Goal: Task Accomplishment & Management: Manage account settings

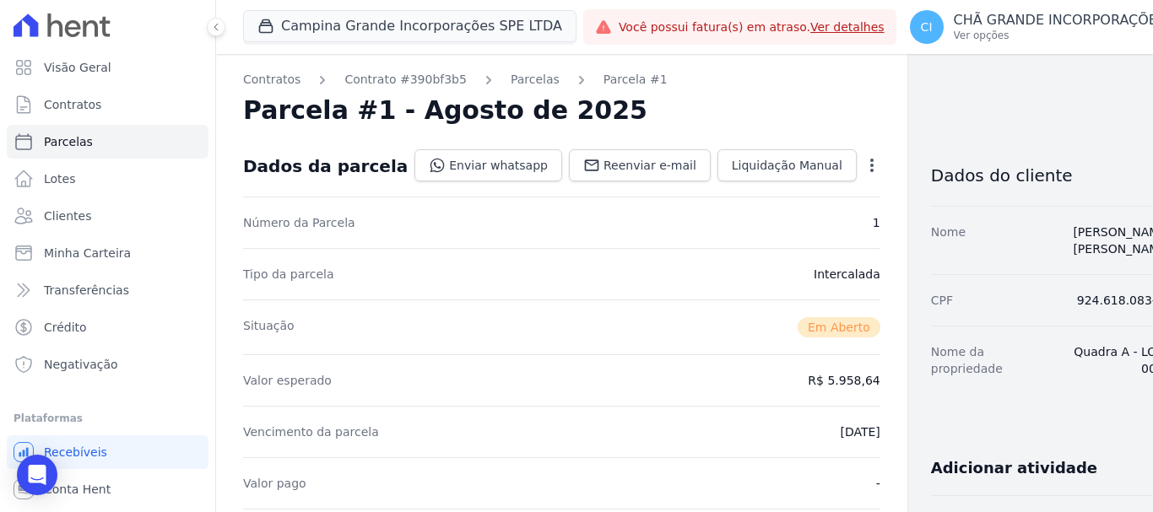
scroll to position [338, 0]
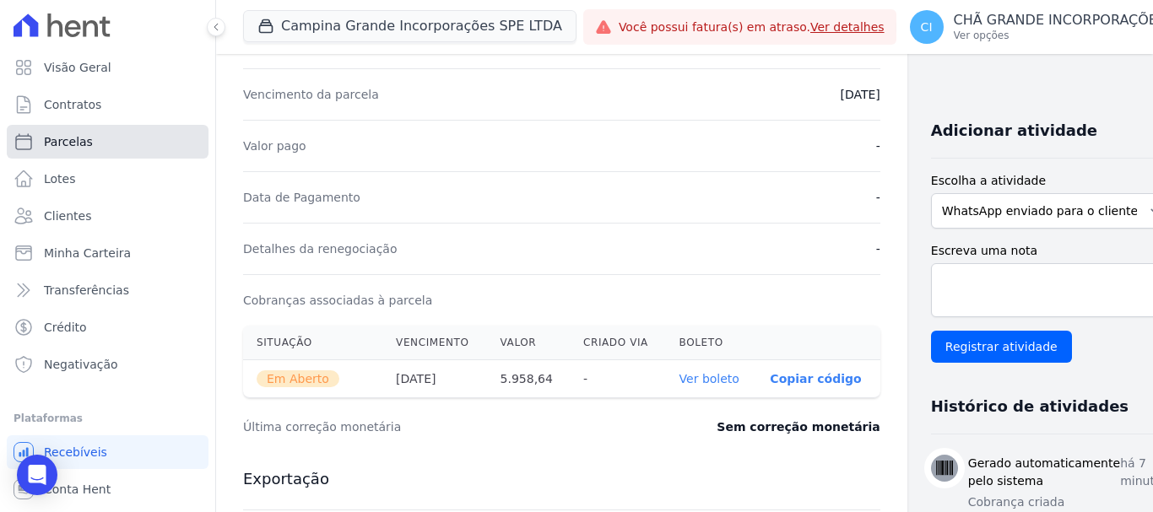
click at [66, 143] on span "Parcelas" at bounding box center [68, 141] width 49 height 17
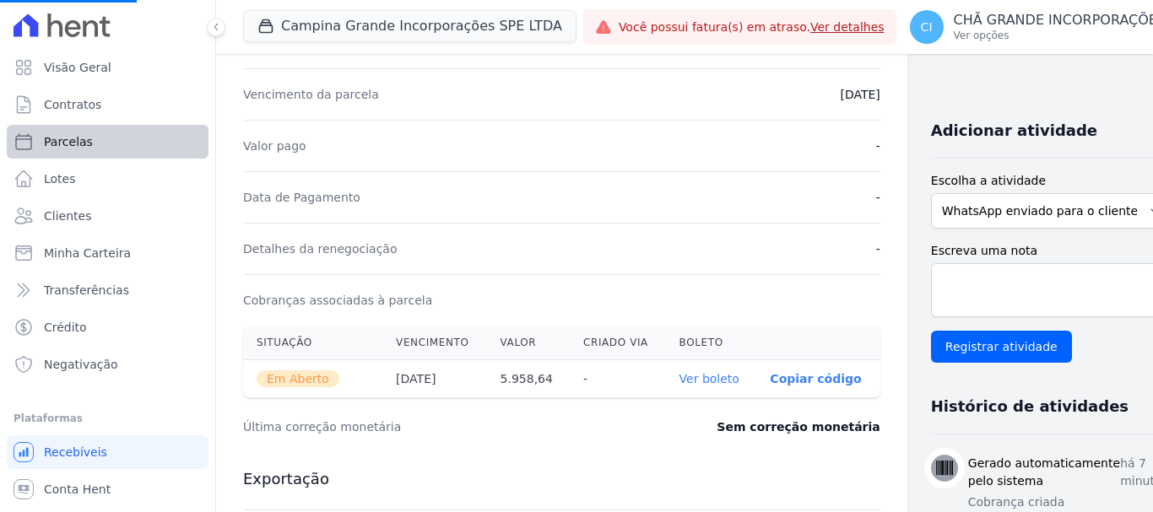
select select
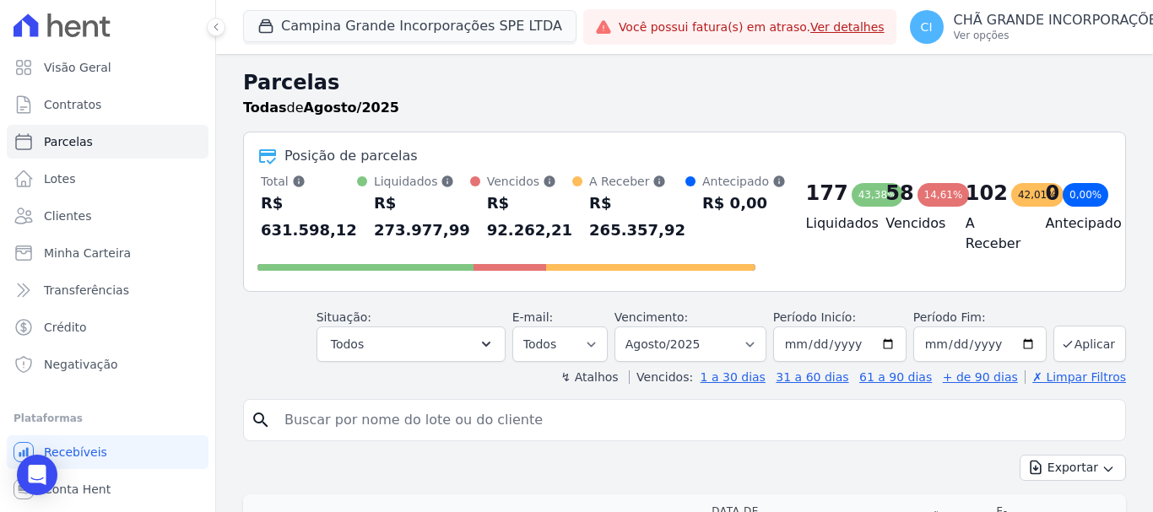
click at [700, 425] on input "search" at bounding box center [696, 420] width 844 height 34
type input "[PERSON_NAME]"
select select
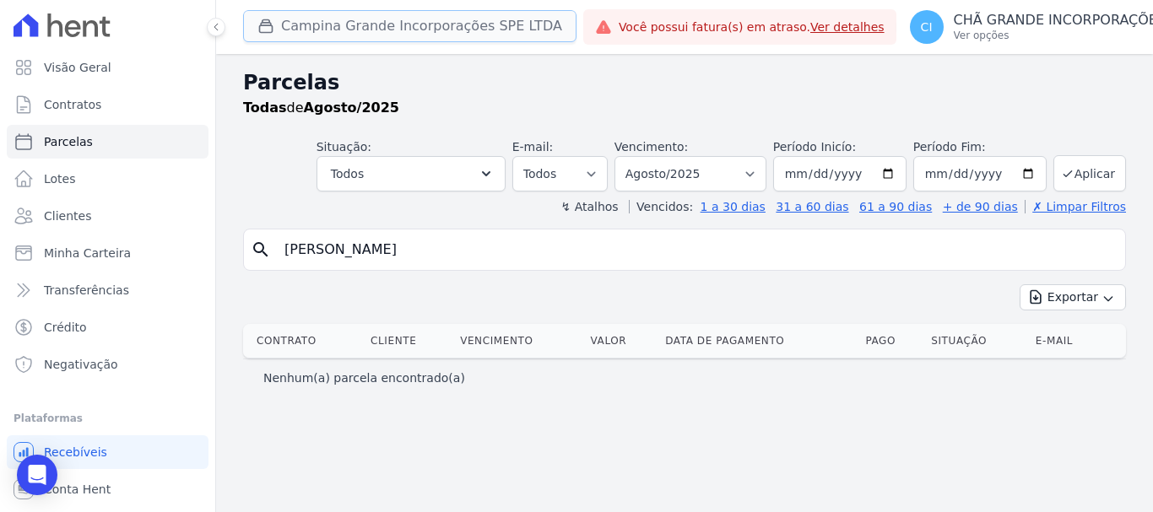
click at [337, 30] on button "Campina Grande Incorporações SPE LTDA" at bounding box center [409, 26] width 333 height 32
click at [349, 31] on button "Campina Grande Incorporações SPE LTDA" at bounding box center [409, 26] width 333 height 32
click at [338, 19] on button "Campina Grande Incorporações SPE LTDA" at bounding box center [409, 26] width 333 height 32
click at [291, 33] on button "Campina Grande Incorporações SPE LTDA" at bounding box center [409, 26] width 333 height 32
click at [226, 23] on div "Campina Grande Incorporações SPE LTDA Fronte Campina Grande Incorporações SPE L…" at bounding box center [684, 27] width 937 height 54
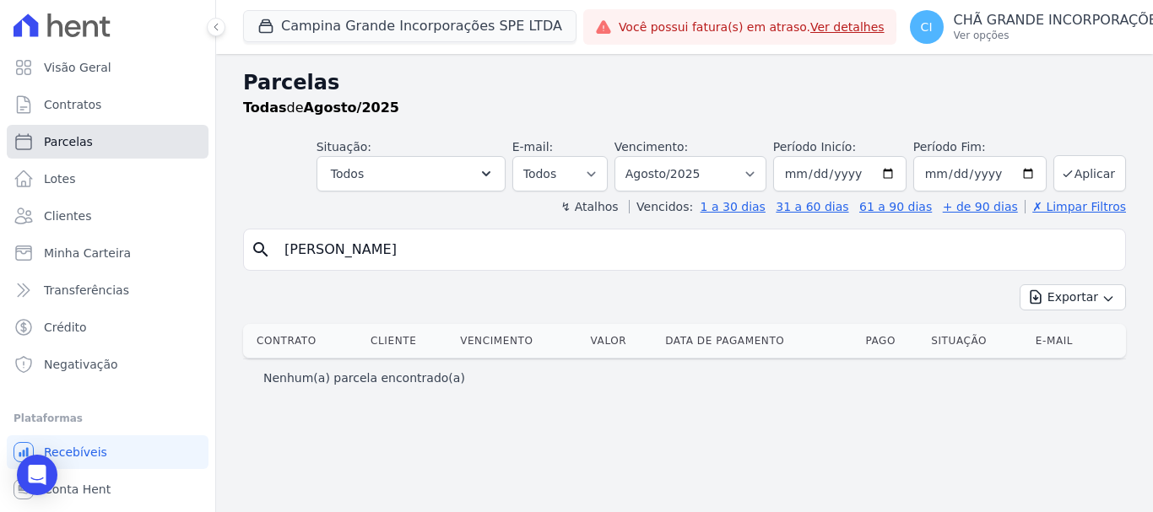
click at [76, 148] on span "Parcelas" at bounding box center [68, 141] width 49 height 17
select select
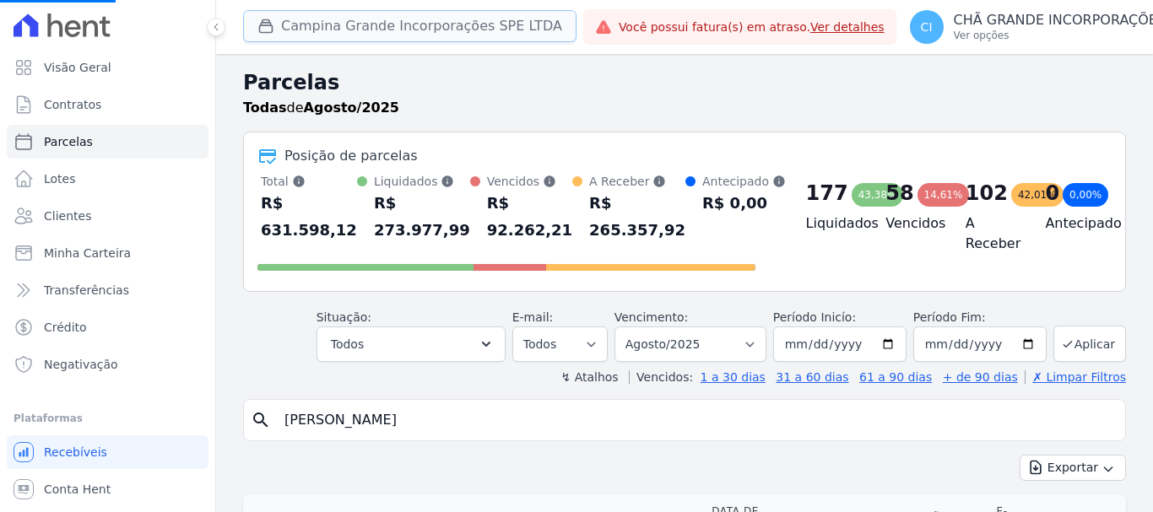
click at [356, 14] on button "Campina Grande Incorporações SPE LTDA" at bounding box center [409, 26] width 333 height 32
select select
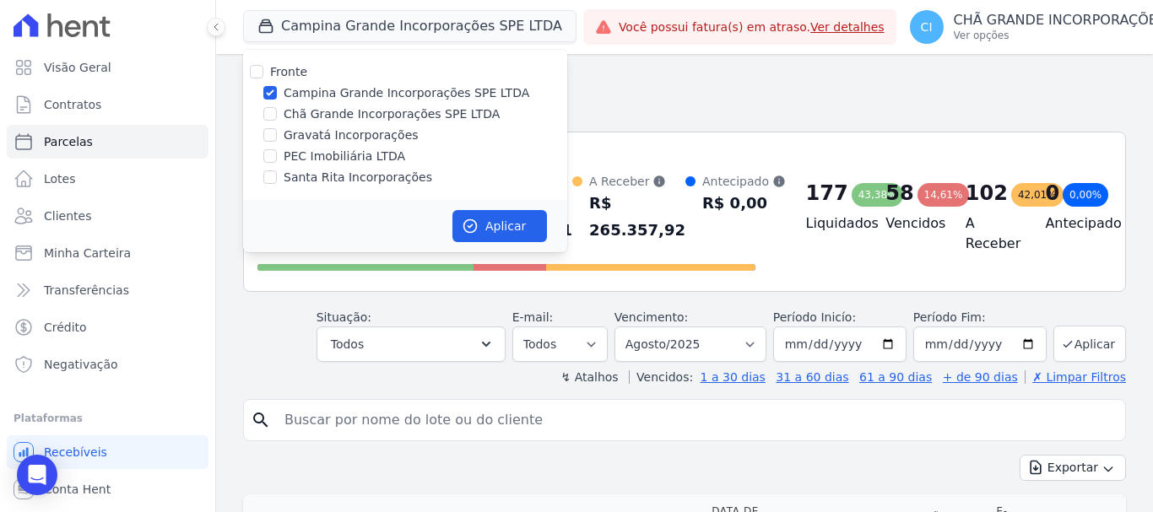
click at [446, 19] on button "Campina Grande Incorporações SPE LTDA" at bounding box center [409, 26] width 333 height 32
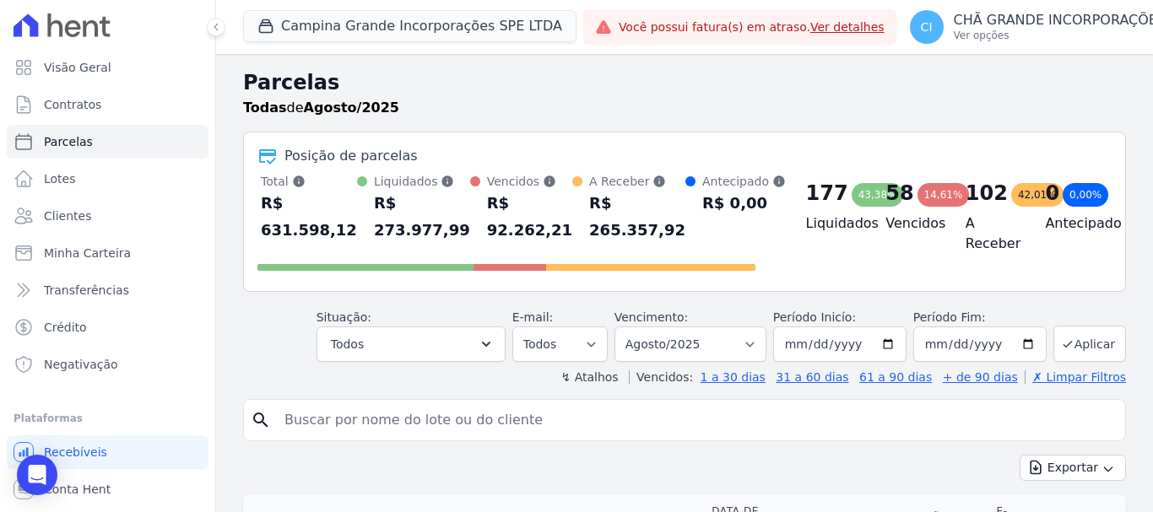
click at [446, 19] on button "Campina Grande Incorporações SPE LTDA" at bounding box center [409, 26] width 333 height 32
drag, startPoint x: 427, startPoint y: 17, endPoint x: 451, endPoint y: 50, distance: 40.5
click at [451, 50] on div "Campina Grande Incorporações SPE LTDA Fronte Campina Grande Incorporações SPE L…" at bounding box center [409, 27] width 333 height 56
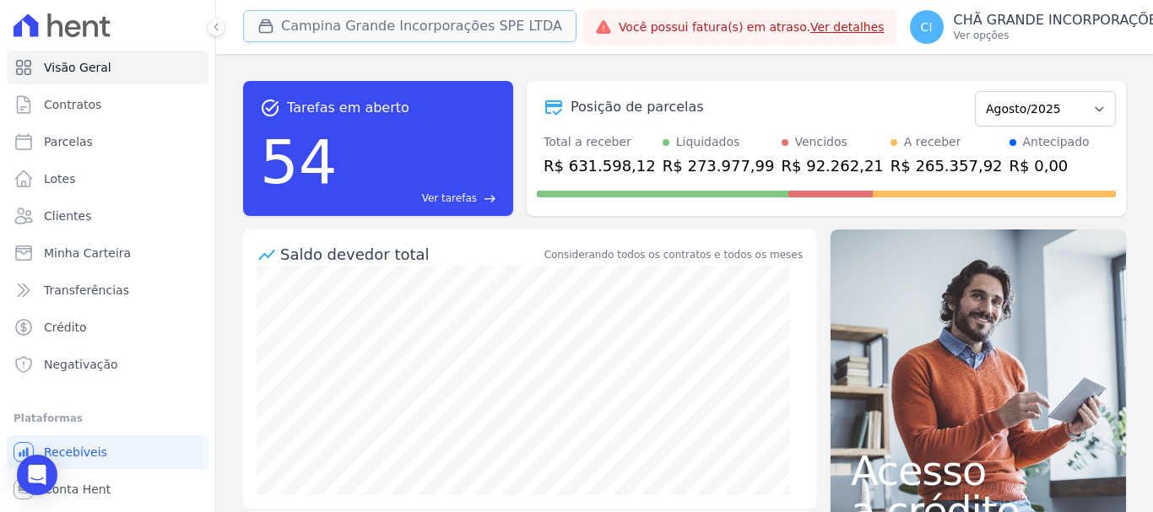
click at [344, 29] on button "Campina Grande Incorporações SPE LTDA" at bounding box center [409, 26] width 333 height 32
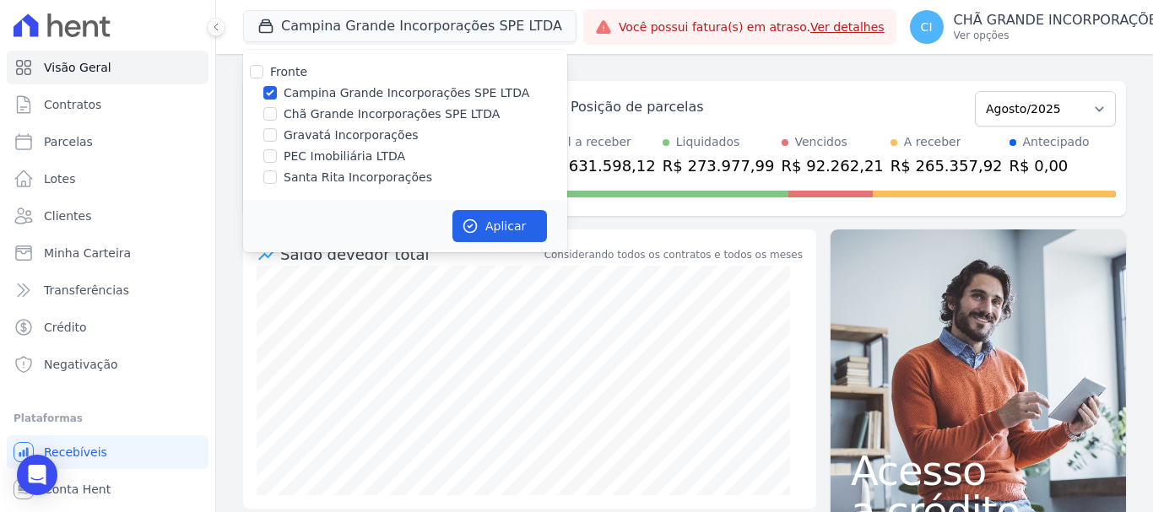
drag, startPoint x: 321, startPoint y: 119, endPoint x: 310, endPoint y: 111, distance: 13.8
click at [320, 120] on label "Chã Grande Incorporações SPE LTDA" at bounding box center [392, 114] width 216 height 18
click at [277, 120] on input "Chã Grande Incorporações SPE LTDA" at bounding box center [270, 114] width 14 height 14
checkbox input "true"
click at [267, 89] on input "Campina Grande Incorporações SPE LTDA" at bounding box center [270, 93] width 14 height 14
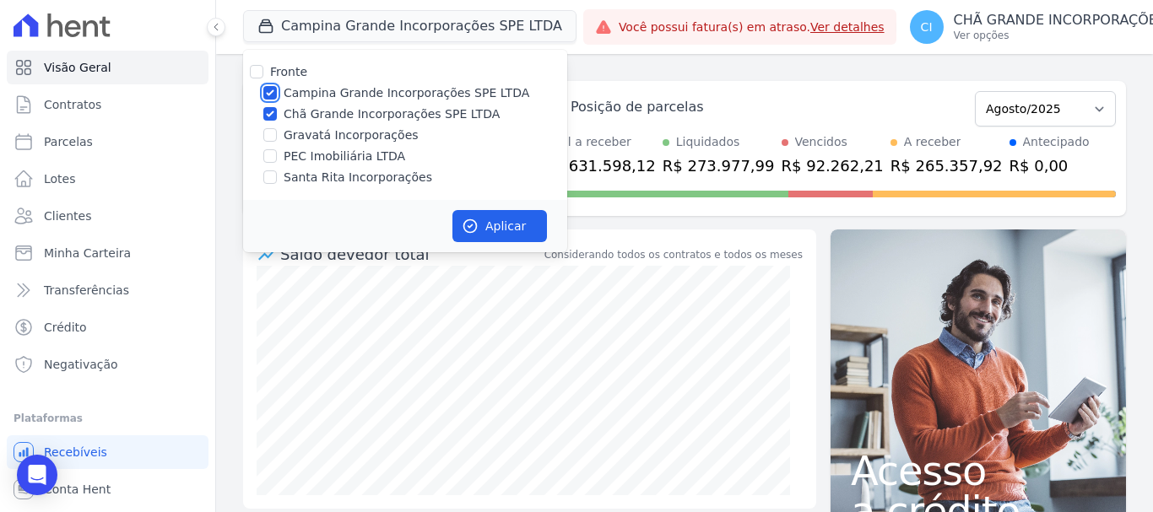
checkbox input "false"
click at [539, 224] on button "Aplicar" at bounding box center [499, 226] width 95 height 32
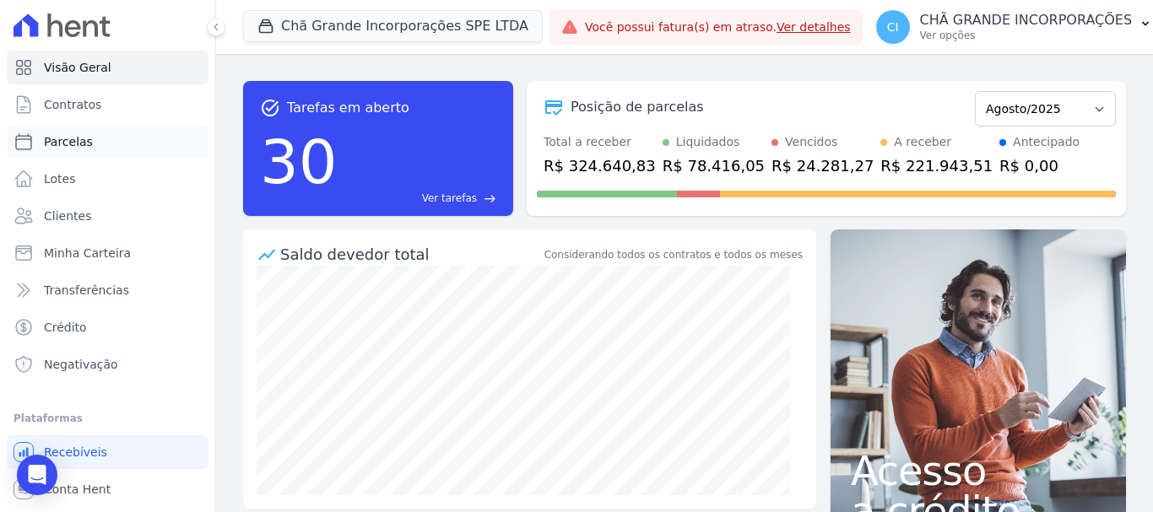
click at [62, 144] on span "Parcelas" at bounding box center [68, 141] width 49 height 17
select select
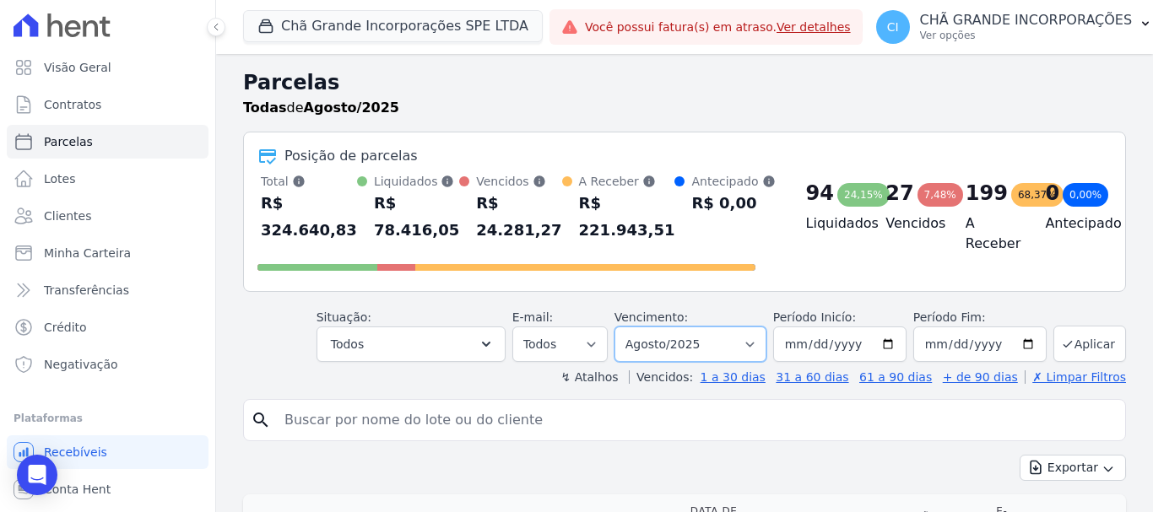
click at [694, 354] on select "Filtrar por período ──────── Todos os meses Outubro/2019 Novembro/2019 Dezembro…" at bounding box center [690, 344] width 152 height 35
select select "07/2025"
click at [625, 327] on select "Filtrar por período ──────── Todos os meses Outubro/2019 Novembro/2019 Dezembro…" at bounding box center [690, 344] width 152 height 35
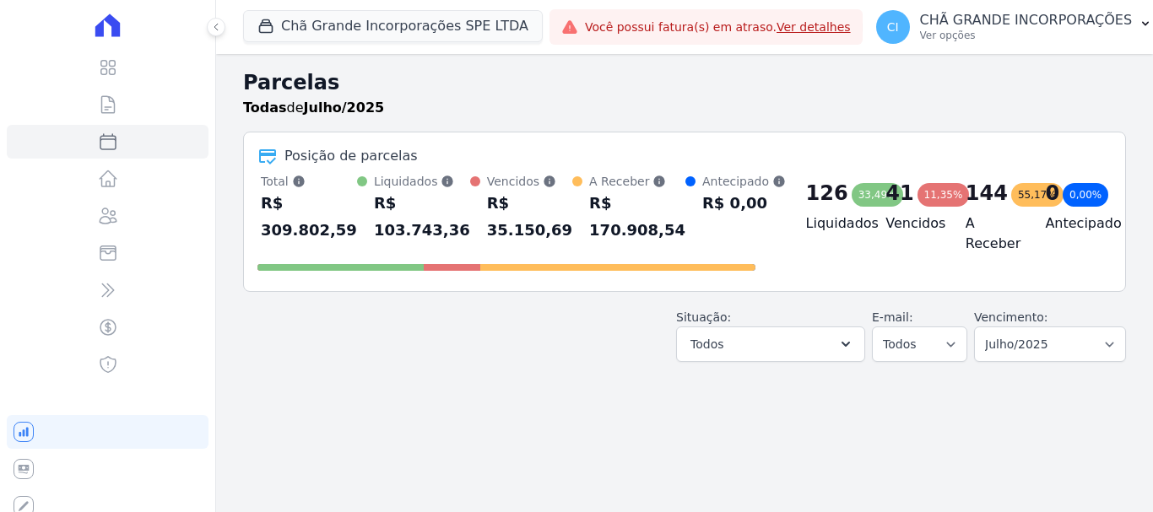
select select
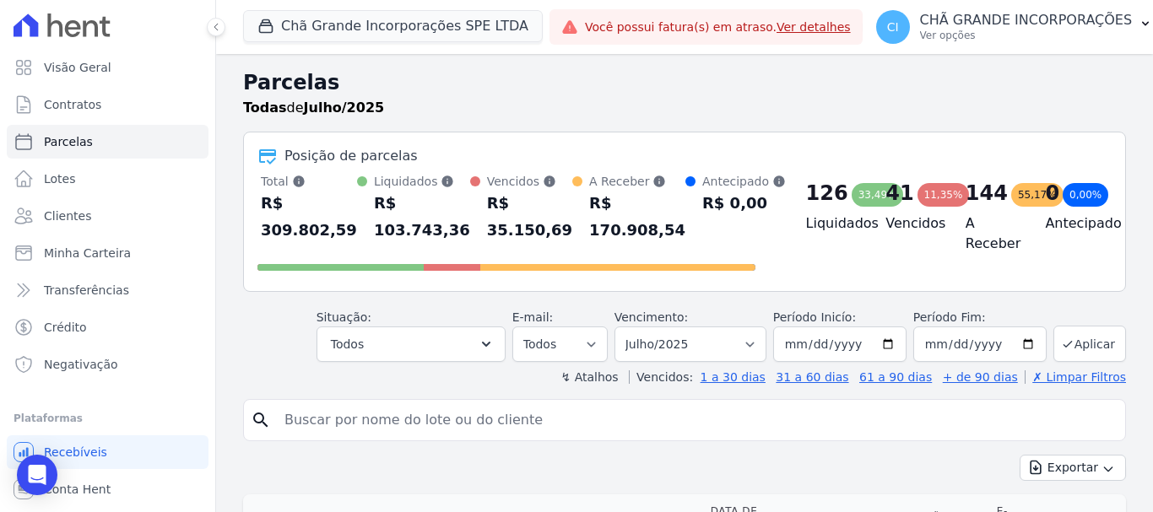
click at [551, 419] on input "search" at bounding box center [696, 420] width 844 height 34
type input "[PERSON_NAME]"
select select
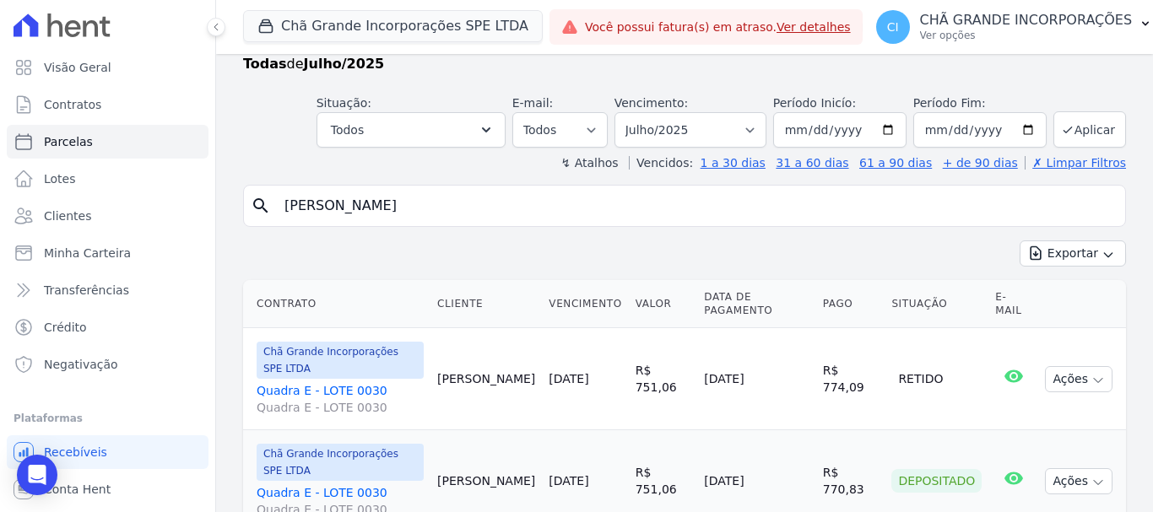
scroll to position [68, 0]
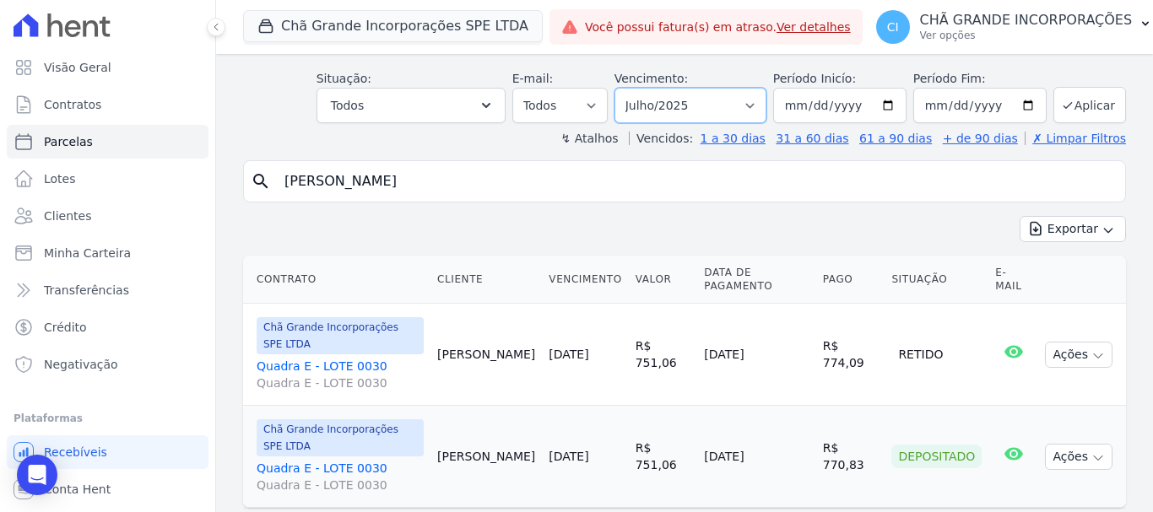
click at [690, 105] on select "Filtrar por período ──────── Todos os meses Outubro/2019 Novembro/2019 Dezembro…" at bounding box center [690, 105] width 152 height 35
select select "10/2025"
click at [625, 88] on select "Filtrar por período ──────── Todos os meses Outubro/2019 Novembro/2019 Dezembro…" at bounding box center [690, 105] width 152 height 35
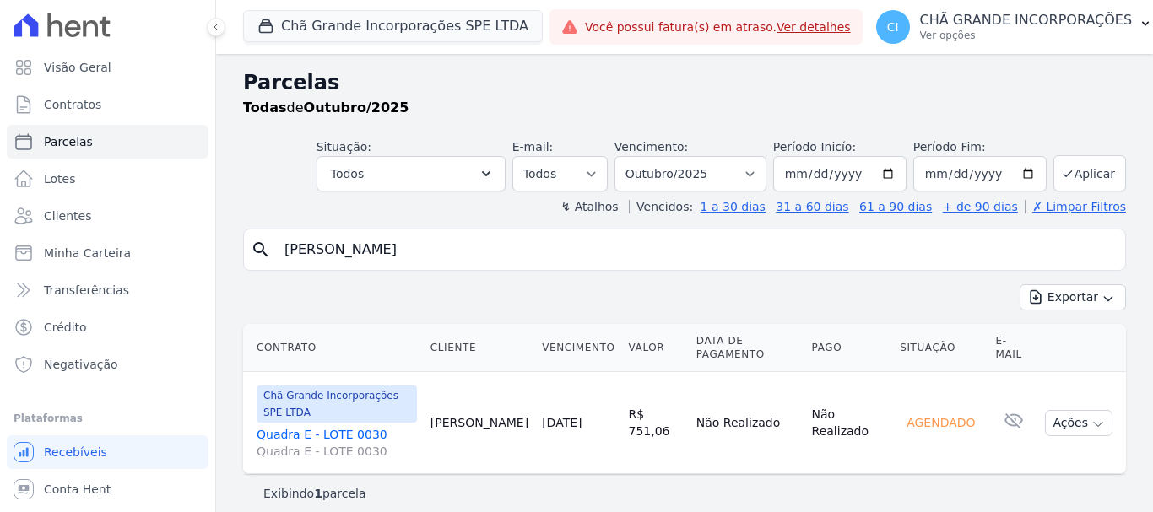
select select
click at [724, 172] on select "Filtrar por período ──────── Todos os meses Outubro/2019 Novembro/2019 Dezembro…" at bounding box center [690, 173] width 152 height 35
select select "08/2025"
click at [638, 156] on select "Filtrar por período ──────── Todos os meses Outubro/2019 Novembro/2019 Dezembro…" at bounding box center [690, 173] width 152 height 35
select select
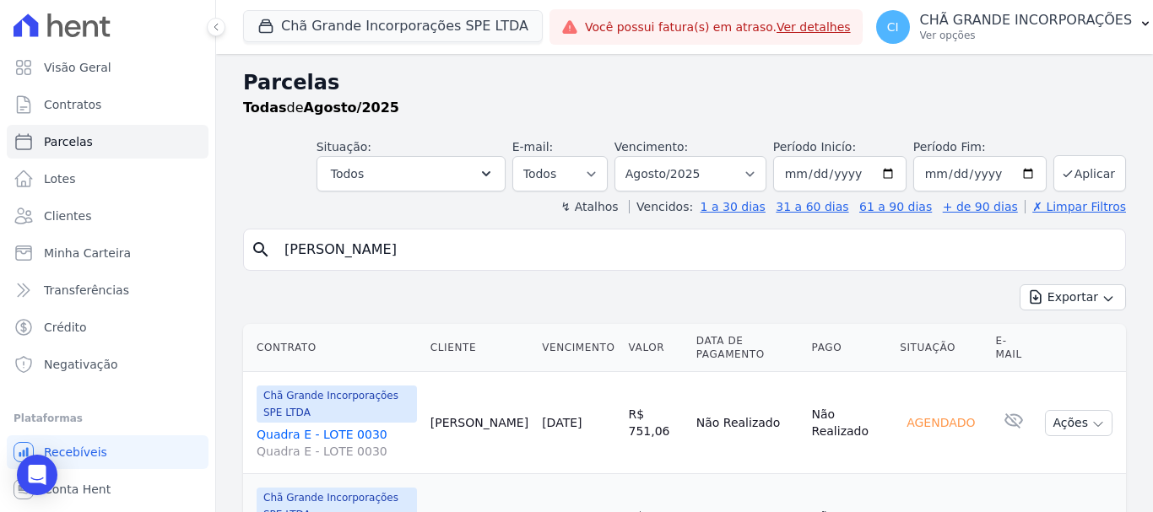
scroll to position [68, 0]
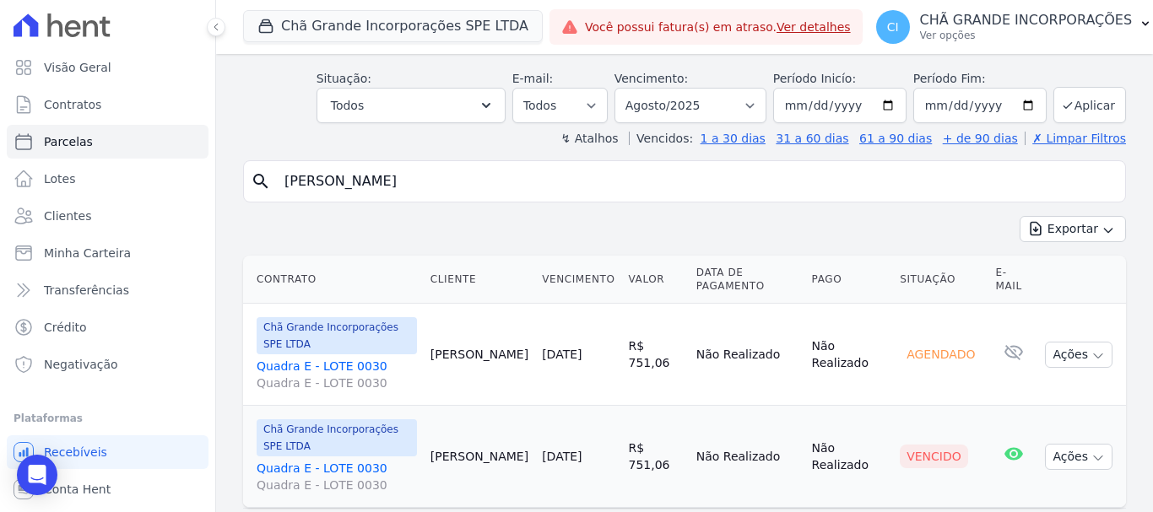
click at [303, 460] on link "Quadra E - LOTE 0030 Quadra E - LOTE 0030" at bounding box center [337, 477] width 160 height 34
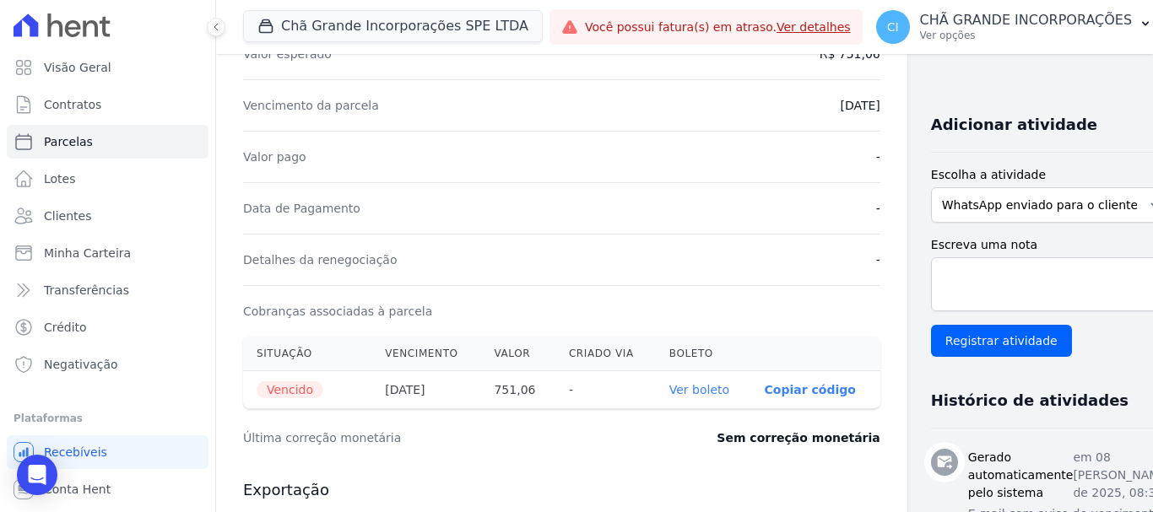
scroll to position [338, 0]
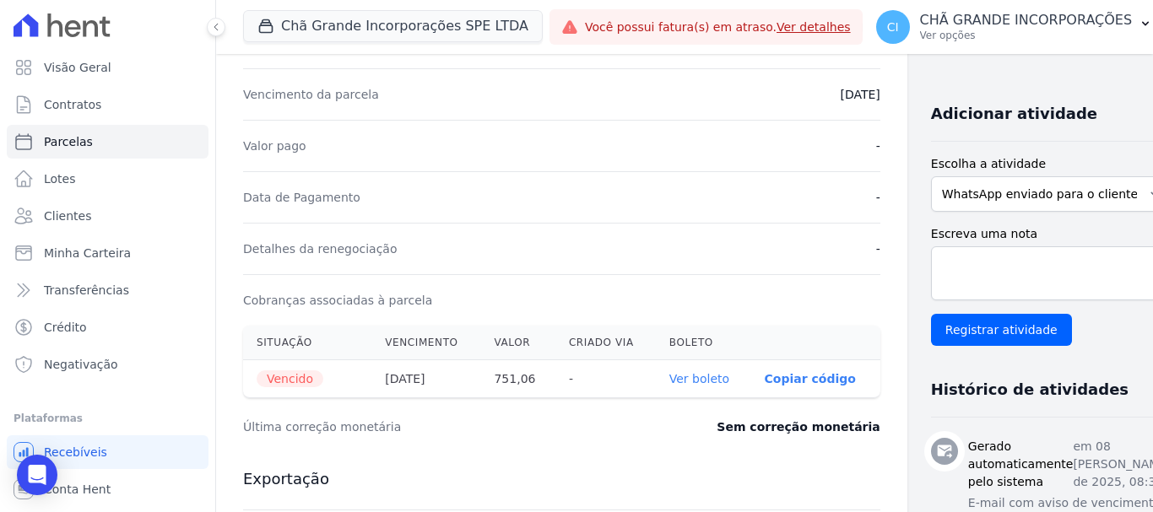
click at [669, 379] on link "Ver boleto" at bounding box center [699, 379] width 60 height 14
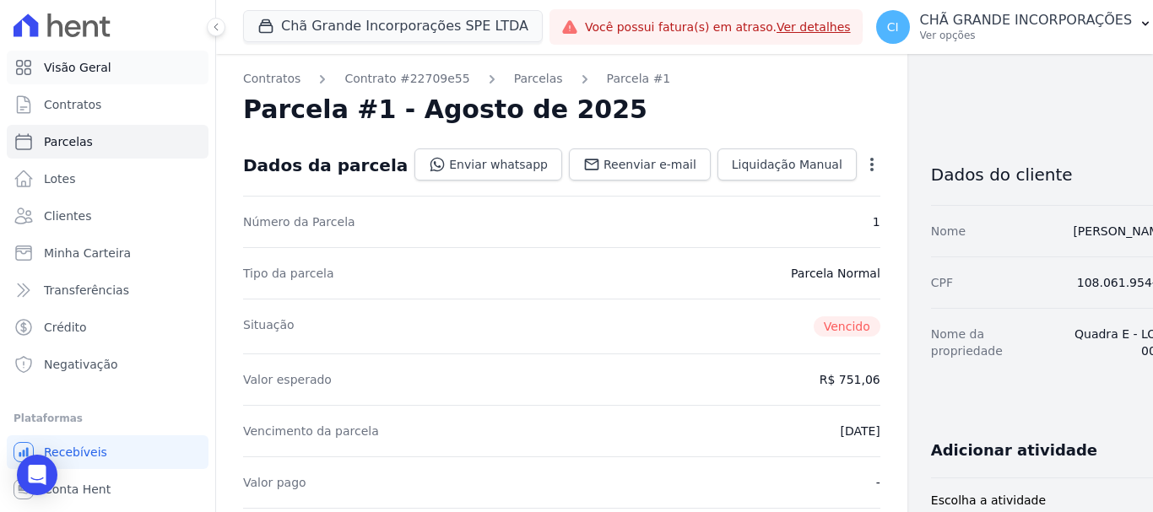
scroll to position [0, 0]
select select
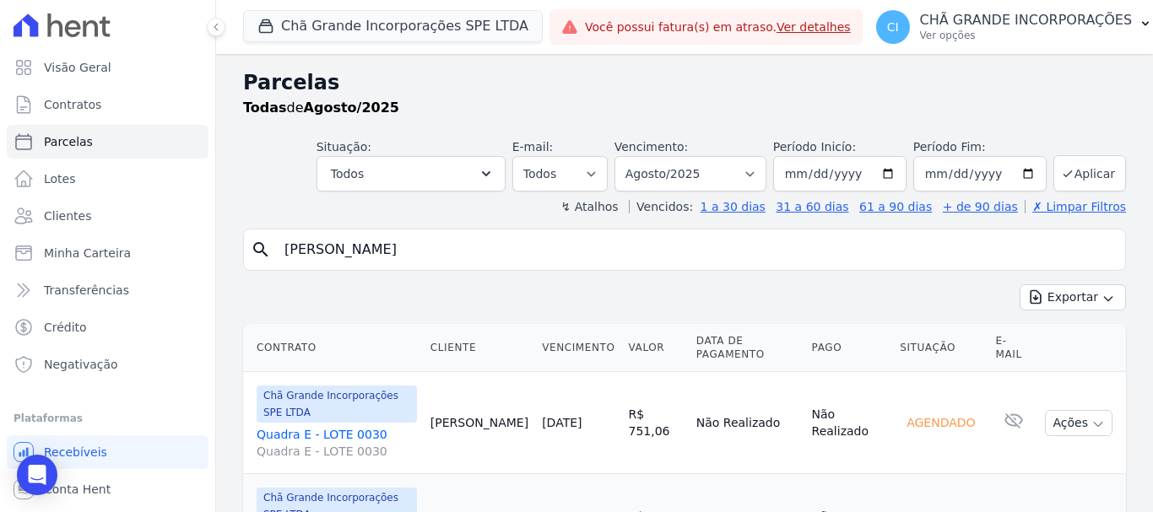
scroll to position [68, 0]
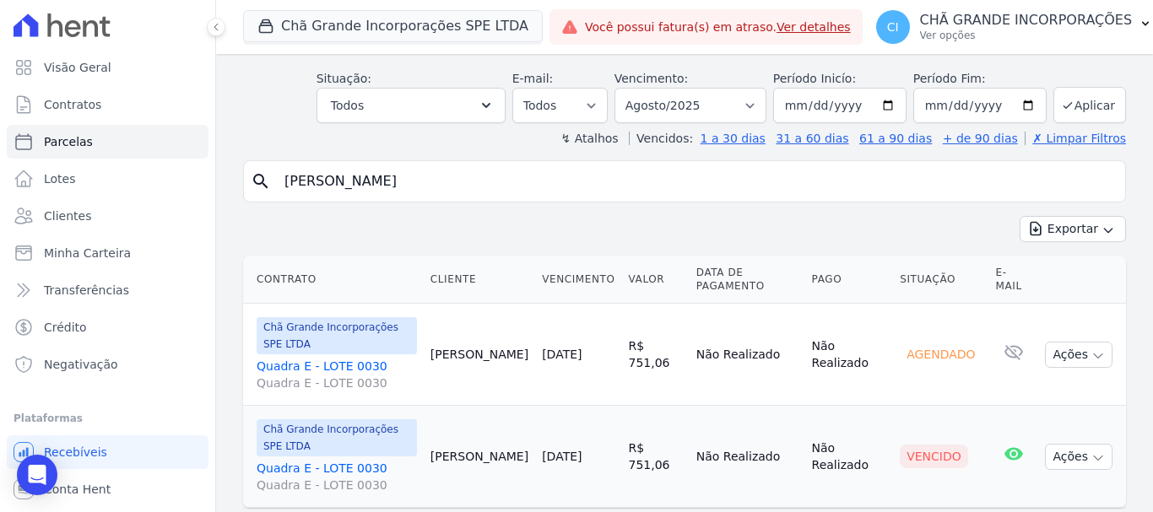
click at [292, 460] on link "Quadra E - LOTE 0030 Quadra E - LOTE 0030" at bounding box center [337, 477] width 160 height 34
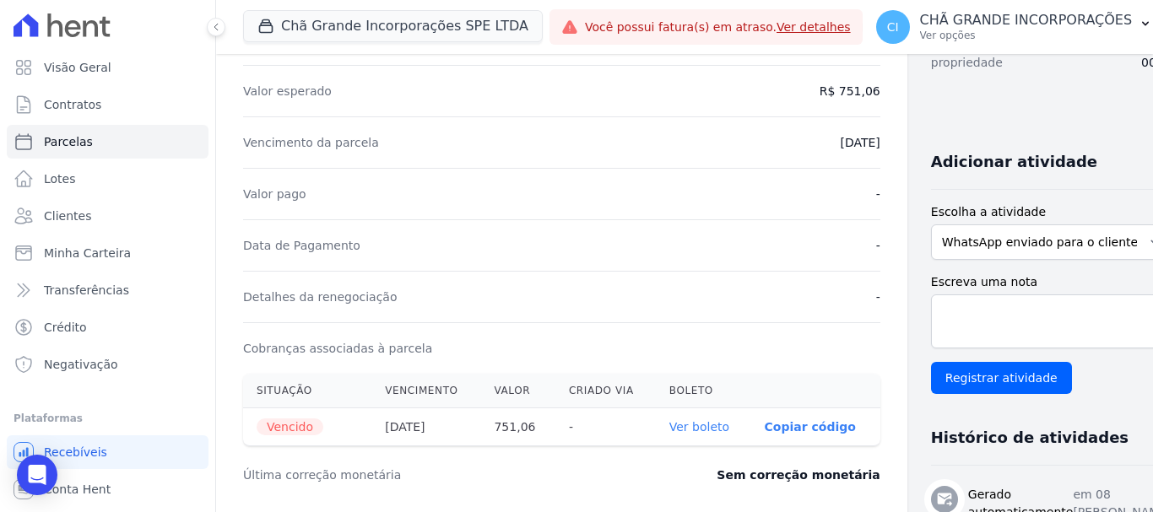
scroll to position [338, 0]
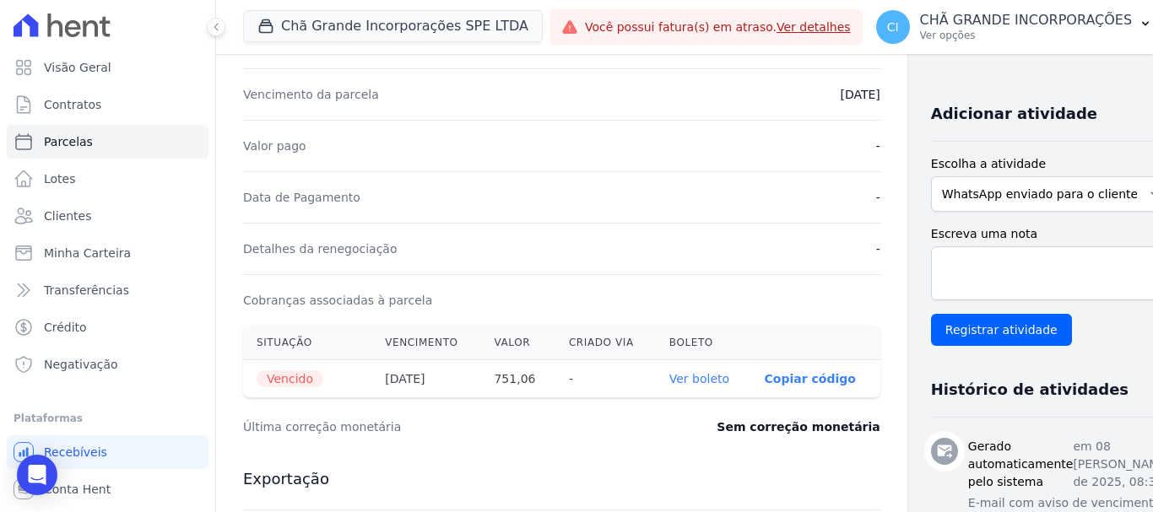
click at [669, 385] on link "Ver boleto" at bounding box center [699, 379] width 60 height 14
click at [67, 144] on span "Parcelas" at bounding box center [68, 141] width 49 height 17
select select
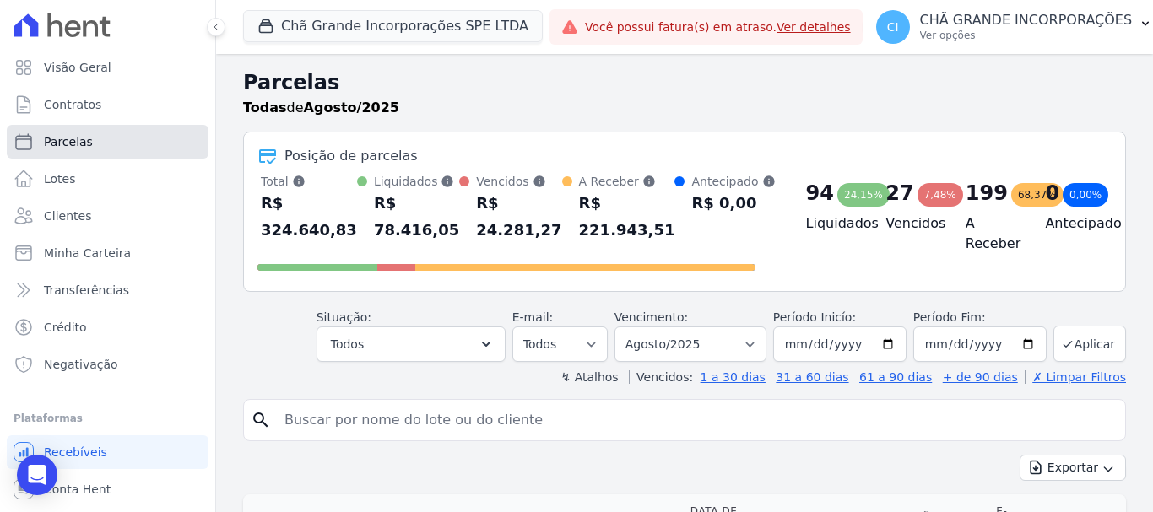
click at [73, 132] on link "Parcelas" at bounding box center [108, 142] width 202 height 34
click at [117, 147] on link "Parcelas" at bounding box center [108, 142] width 202 height 34
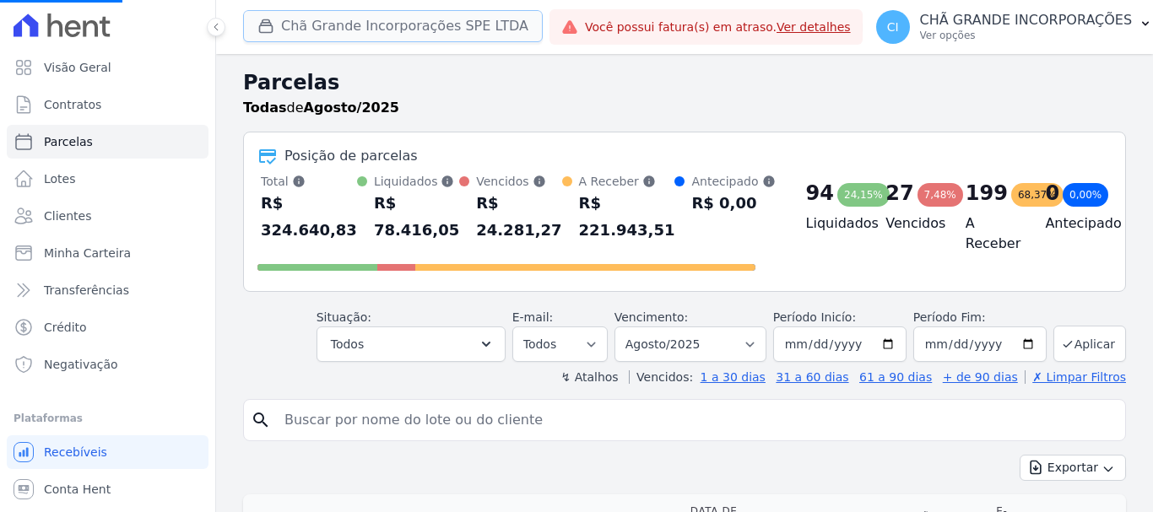
click at [402, 19] on button "Chã Grande Incorporações SPE LTDA" at bounding box center [393, 26] width 300 height 32
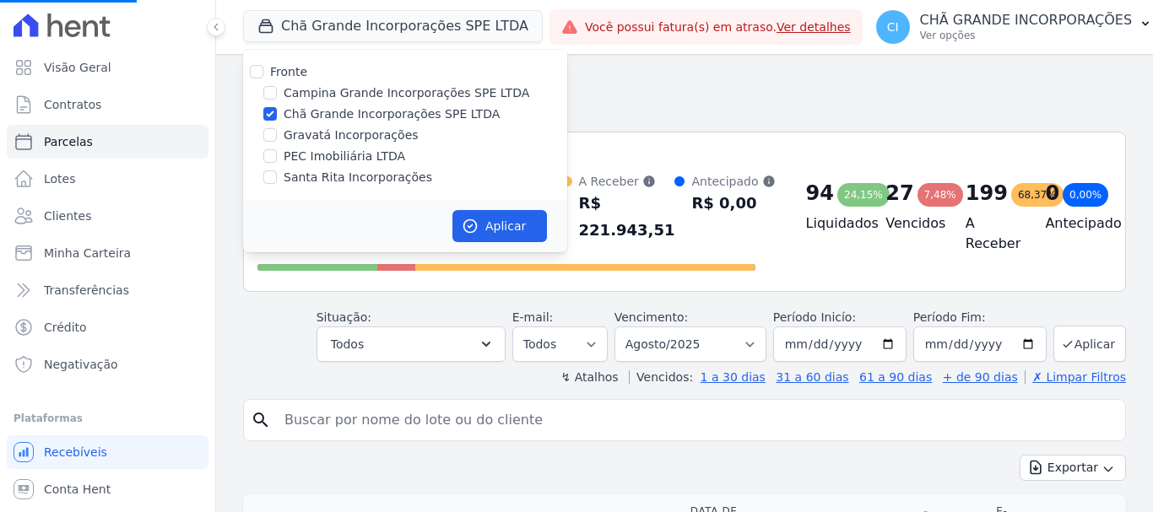
select select
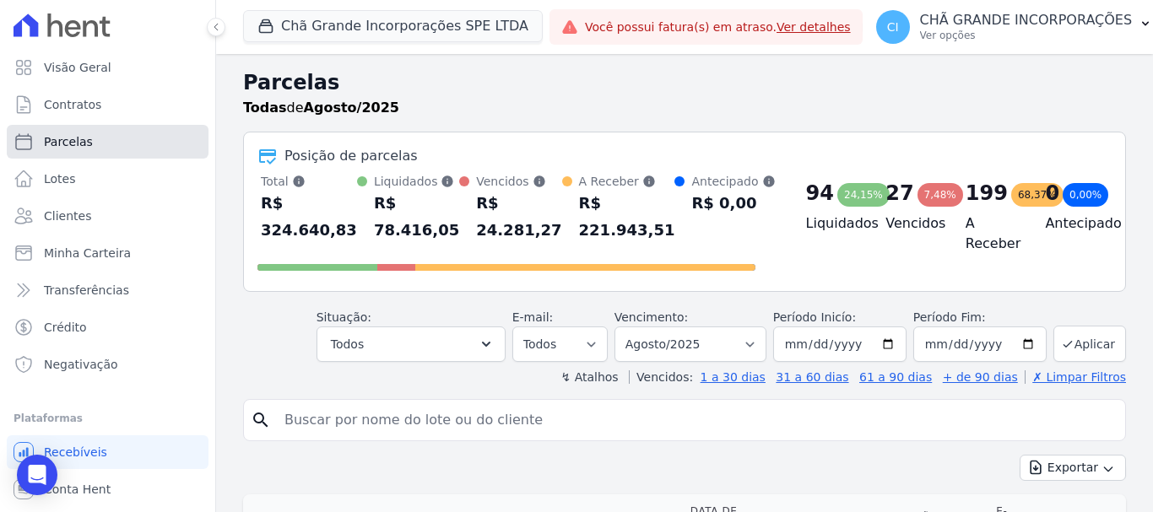
click at [125, 147] on link "Parcelas" at bounding box center [108, 142] width 202 height 34
select select
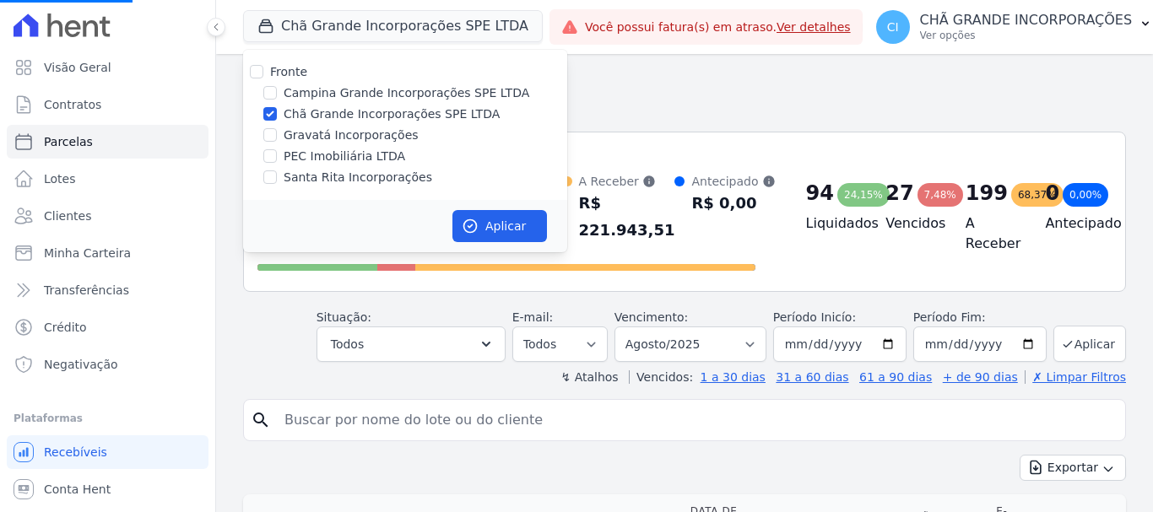
select select
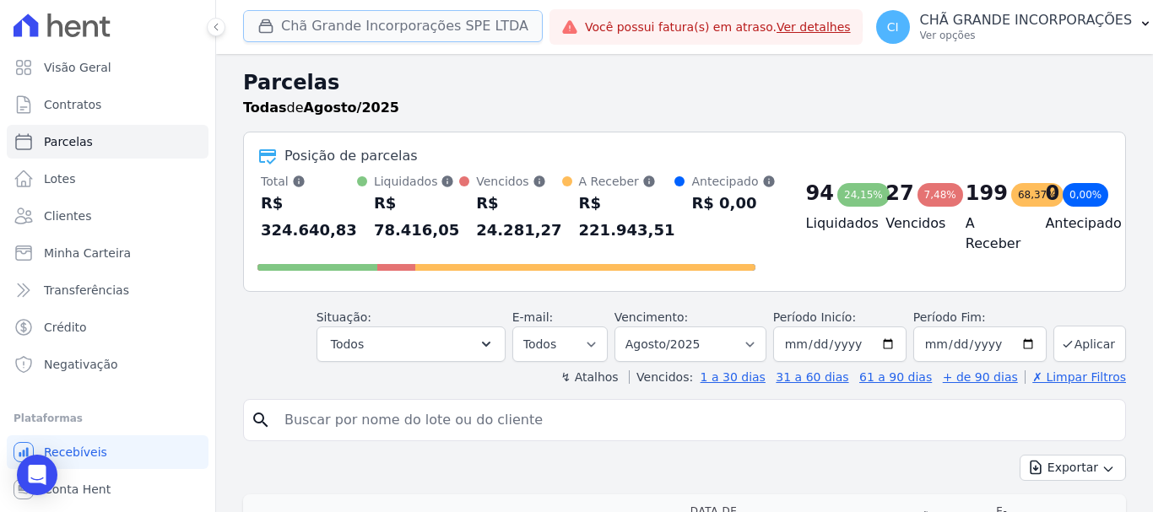
click at [305, 32] on button "Chã Grande Incorporações SPE LTDA" at bounding box center [393, 26] width 300 height 32
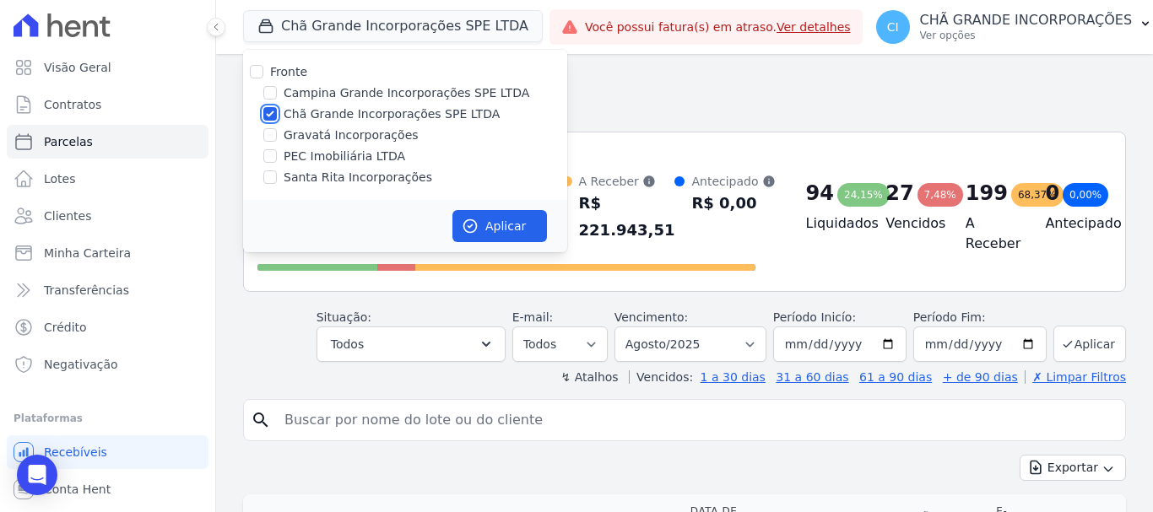
drag, startPoint x: 272, startPoint y: 113, endPoint x: 303, endPoint y: 146, distance: 45.4
click at [271, 112] on input "Chã Grande Incorporações SPE LTDA" at bounding box center [270, 114] width 14 height 14
checkbox input "false"
click at [324, 182] on label "Santa Rita Incorporações" at bounding box center [358, 178] width 149 height 18
click at [277, 182] on input "Santa Rita Incorporações" at bounding box center [270, 177] width 14 height 14
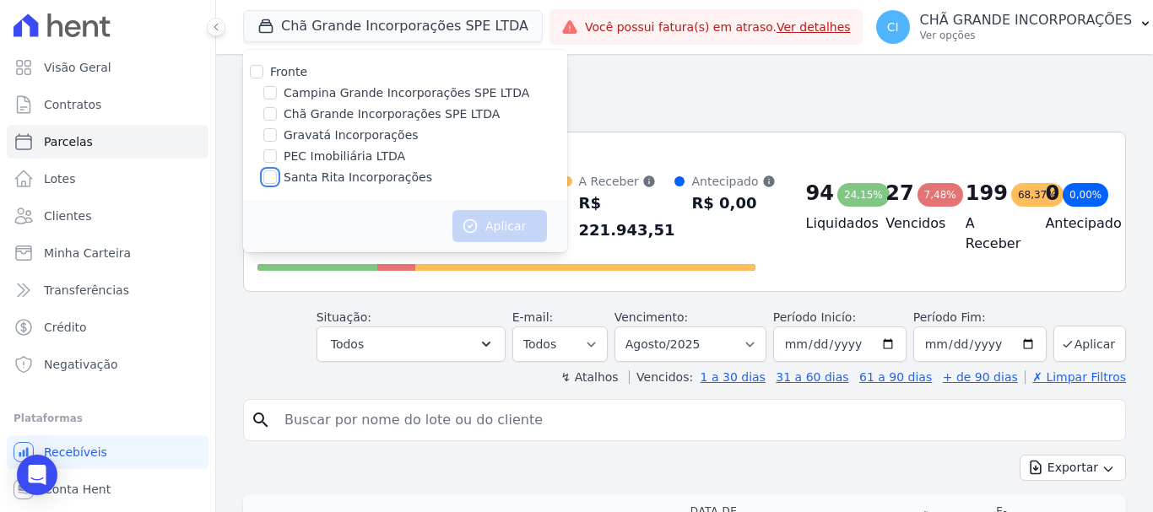
checkbox input "true"
click at [510, 230] on button "Aplicar" at bounding box center [499, 226] width 95 height 32
select select
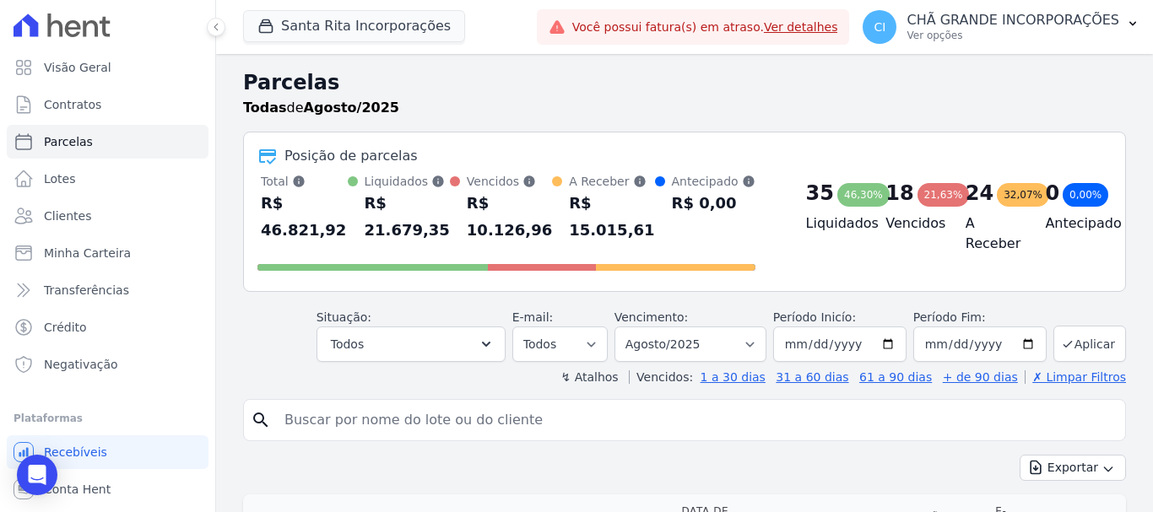
click at [413, 403] on input "search" at bounding box center [696, 420] width 844 height 34
type input "jose tiago"
select select
